Goal: Use online tool/utility: Use online tool/utility

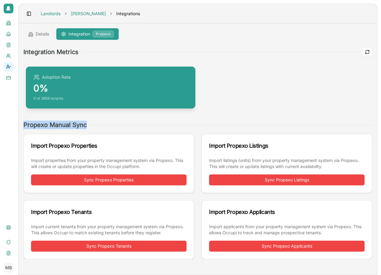
click at [270, 111] on div "Integration Metrics Adoption Rate 0% 0 of 3858 tenants Propexo Manual Sync Impo…" at bounding box center [197, 153] width 349 height 212
click at [266, 100] on div "Adoption Rate 0% 0 of 3858 tenants" at bounding box center [197, 87] width 349 height 47
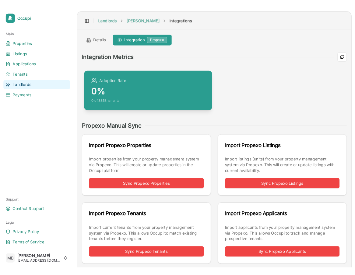
scroll to position [2, 0]
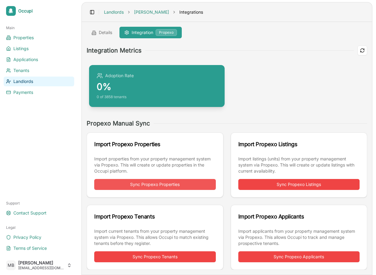
click at [162, 187] on button "Sync Propexo Properties" at bounding box center [155, 184] width 122 height 11
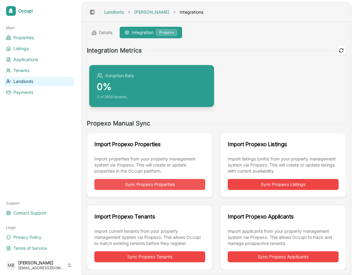
click at [159, 186] on button "Sync Propexo Properties" at bounding box center [149, 184] width 111 height 11
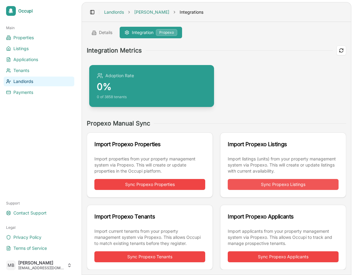
click at [274, 187] on button "Sync Propexo Listings" at bounding box center [283, 184] width 111 height 11
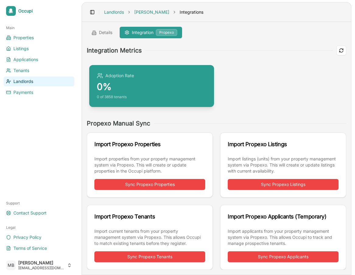
click at [215, 201] on div "Import Propexo Properties Import properties from your property management syste…" at bounding box center [216, 202] width 259 height 138
click at [165, 186] on button "Sync Propexo Properties" at bounding box center [149, 184] width 111 height 11
click at [274, 184] on button "Sync Propexo Listings" at bounding box center [283, 184] width 111 height 11
click at [132, 259] on button "Sync Propexo Tenants" at bounding box center [149, 257] width 111 height 11
click at [216, 204] on div "Import Propexo Properties Import properties from your property management syste…" at bounding box center [216, 202] width 259 height 138
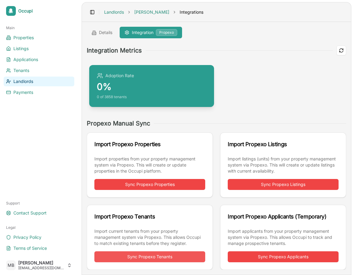
click at [166, 261] on button "Sync Propexo Tenants" at bounding box center [149, 257] width 111 height 11
click at [167, 255] on button "Sync Propexo Tenants" at bounding box center [149, 257] width 111 height 11
click at [170, 255] on button "Sync Propexo Tenants" at bounding box center [149, 257] width 111 height 11
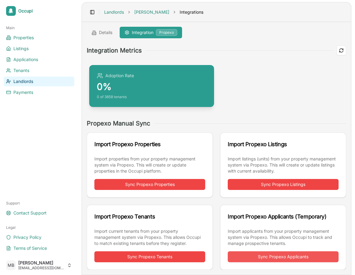
click at [252, 258] on button "Sync Propexo Applicants" at bounding box center [283, 257] width 111 height 11
